Goal: Find specific page/section

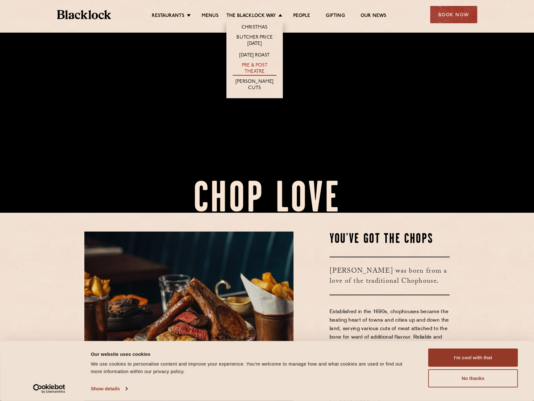
scroll to position [282, 0]
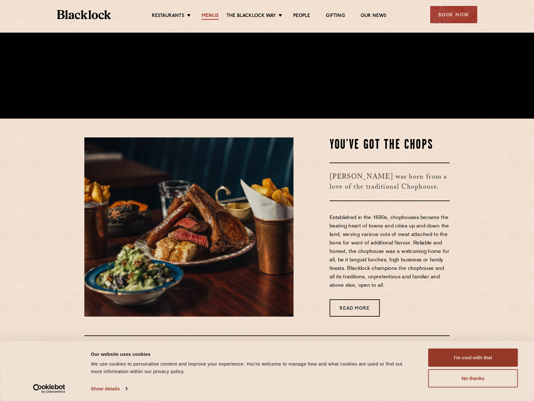
click at [213, 15] on link "Menus" at bounding box center [210, 16] width 17 height 7
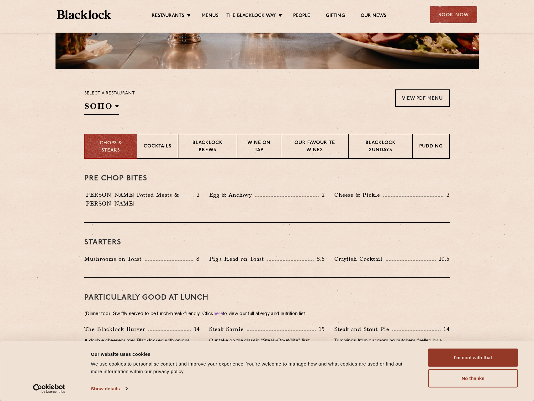
scroll to position [188, 0]
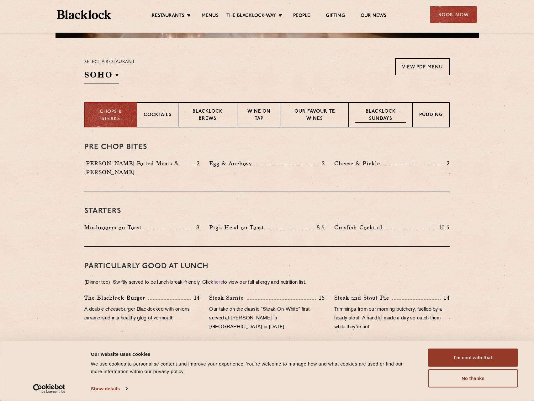
click at [371, 109] on p "Blacklock Sundays" at bounding box center [380, 115] width 51 height 15
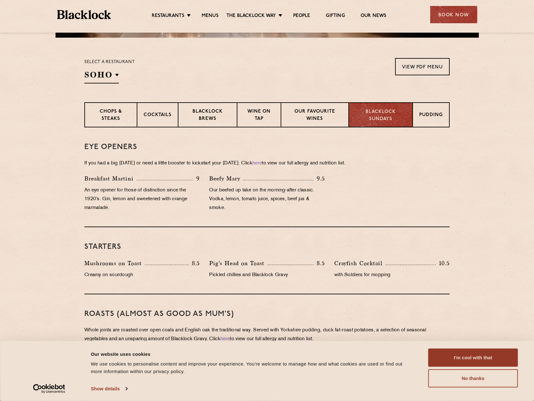
click at [373, 112] on p "Blacklock Sundays" at bounding box center [380, 116] width 51 height 14
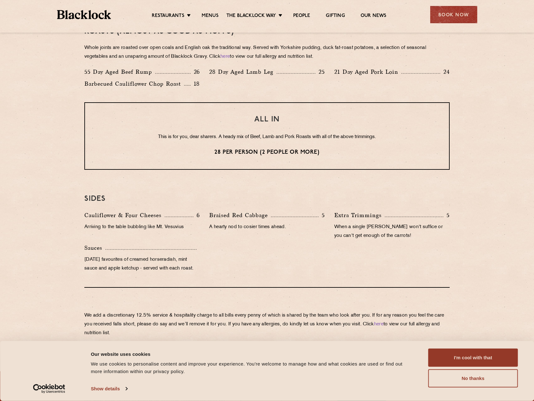
scroll to position [345, 0]
